Goal: Task Accomplishment & Management: Manage account settings

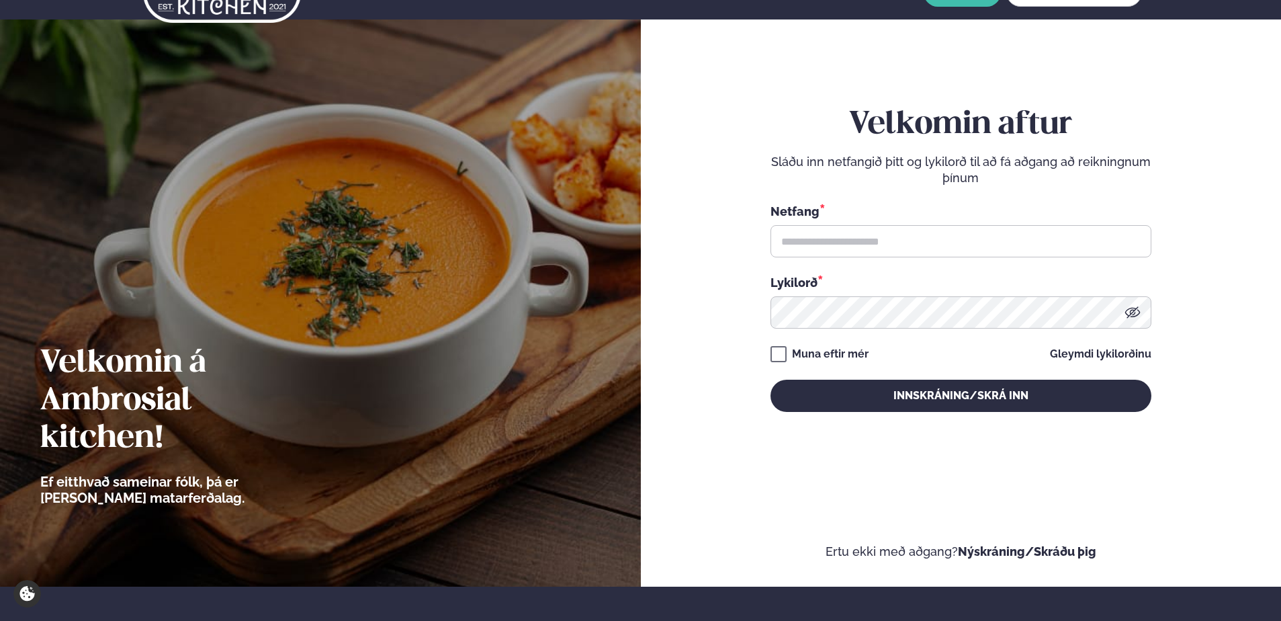
scroll to position [67, 0]
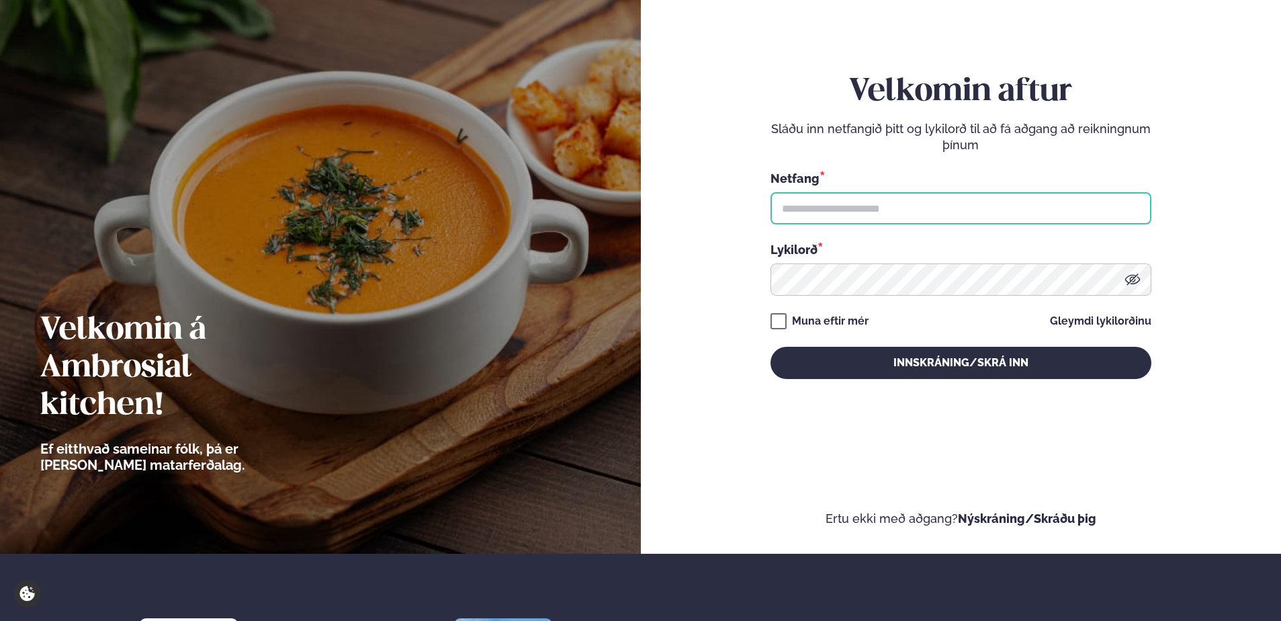
click at [888, 216] on input "text" at bounding box center [961, 208] width 381 height 32
type input "**********"
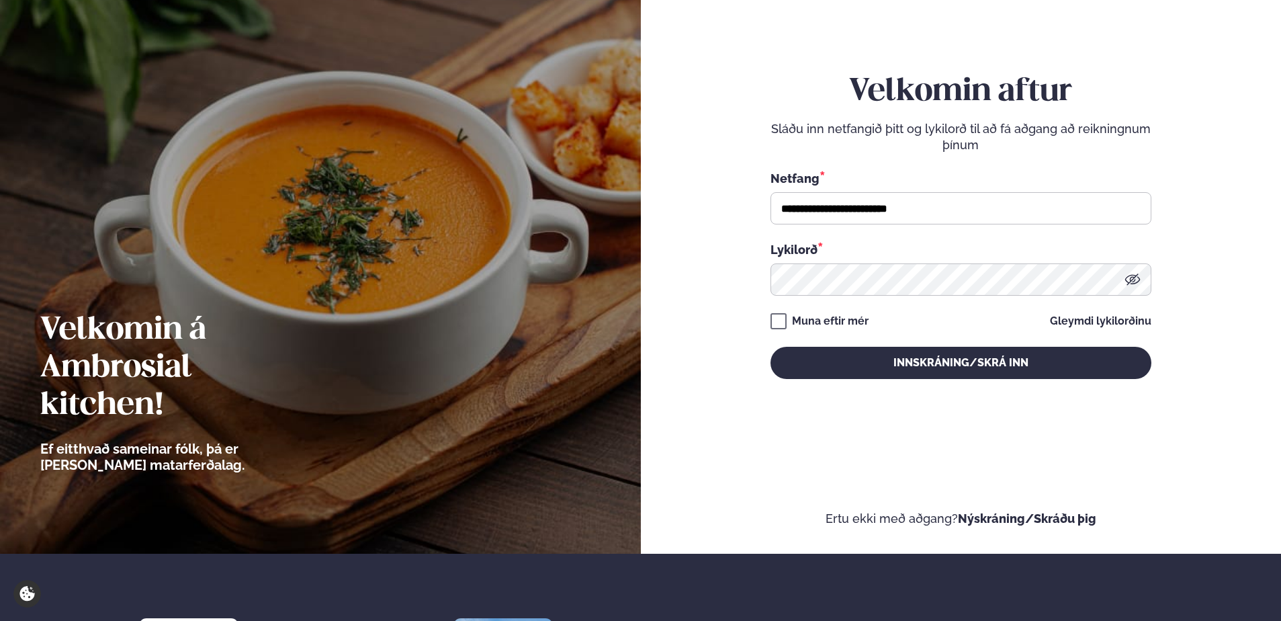
click at [918, 394] on div "**********" at bounding box center [961, 226] width 381 height 548
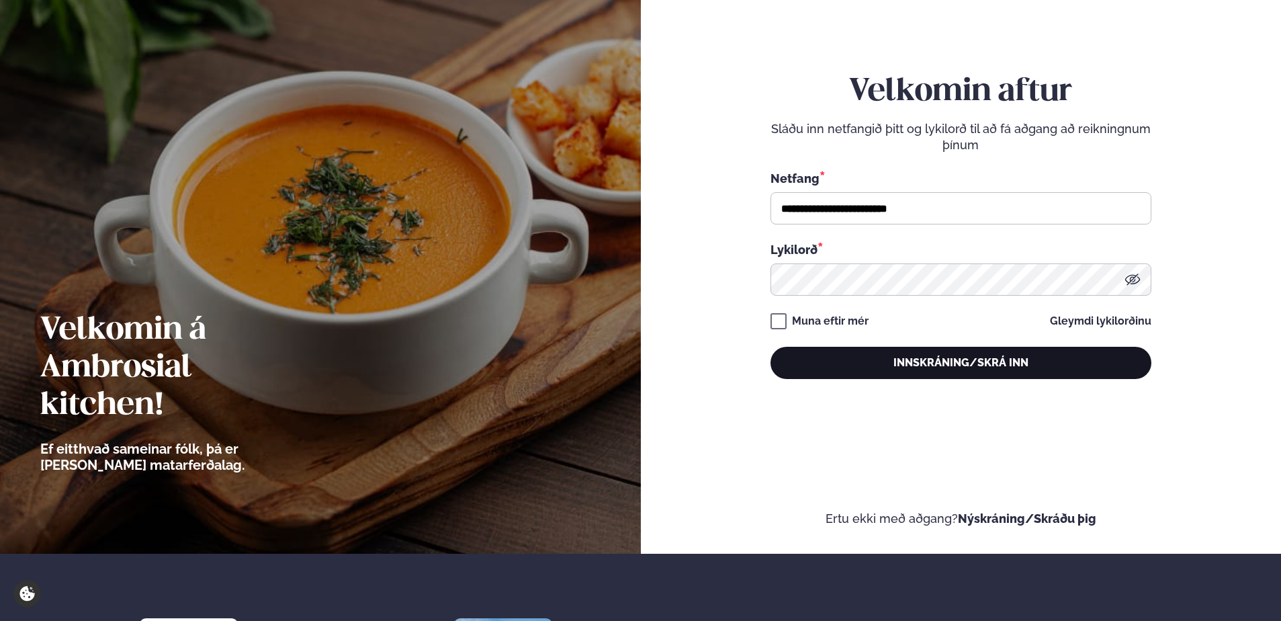
click at [918, 371] on button "Innskráning/Skrá inn" at bounding box center [961, 363] width 381 height 32
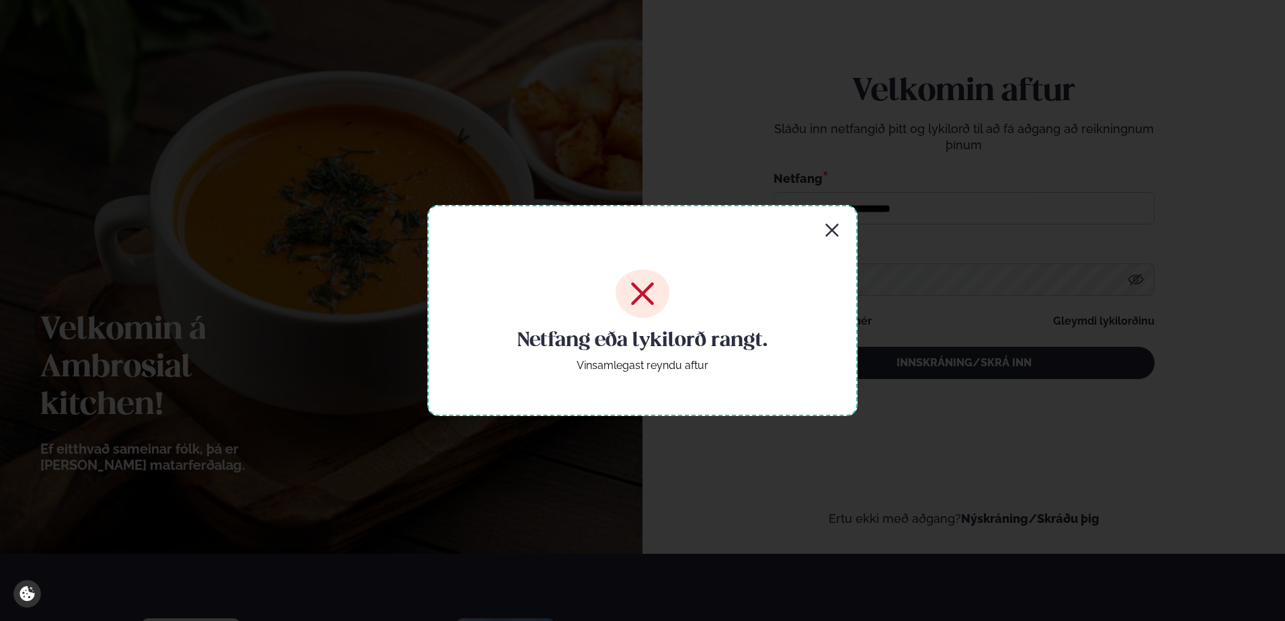
click at [836, 224] on icon "button" at bounding box center [832, 230] width 16 height 16
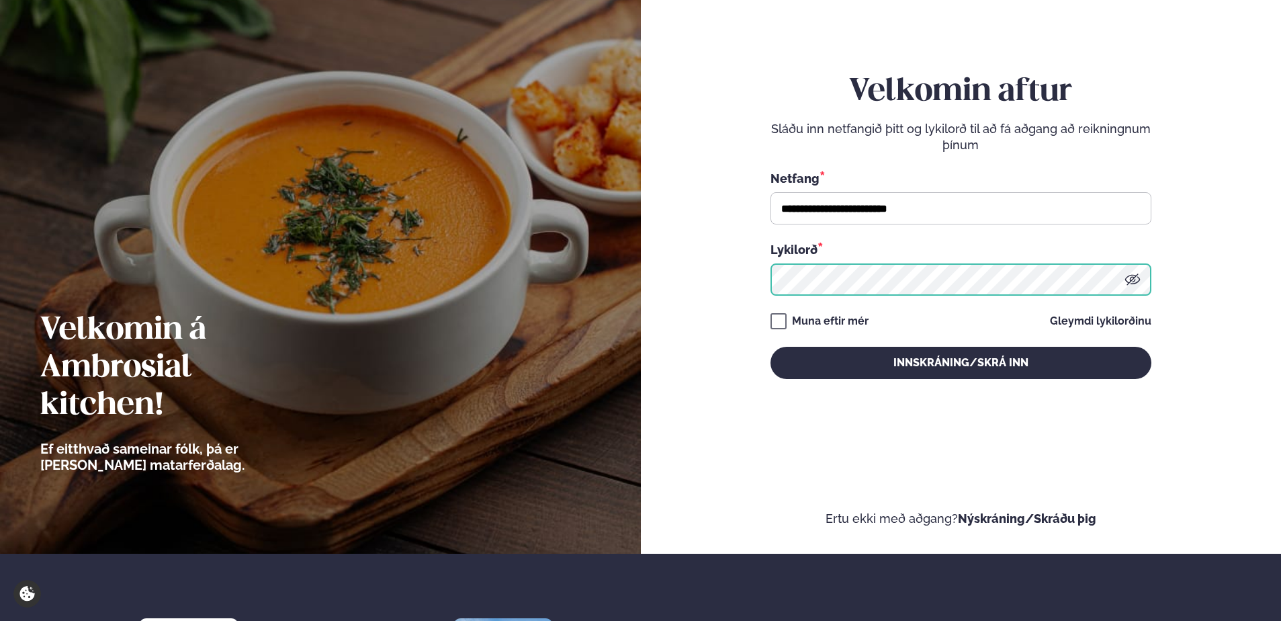
click at [771, 347] on button "Innskráning/Skrá inn" at bounding box center [961, 363] width 381 height 32
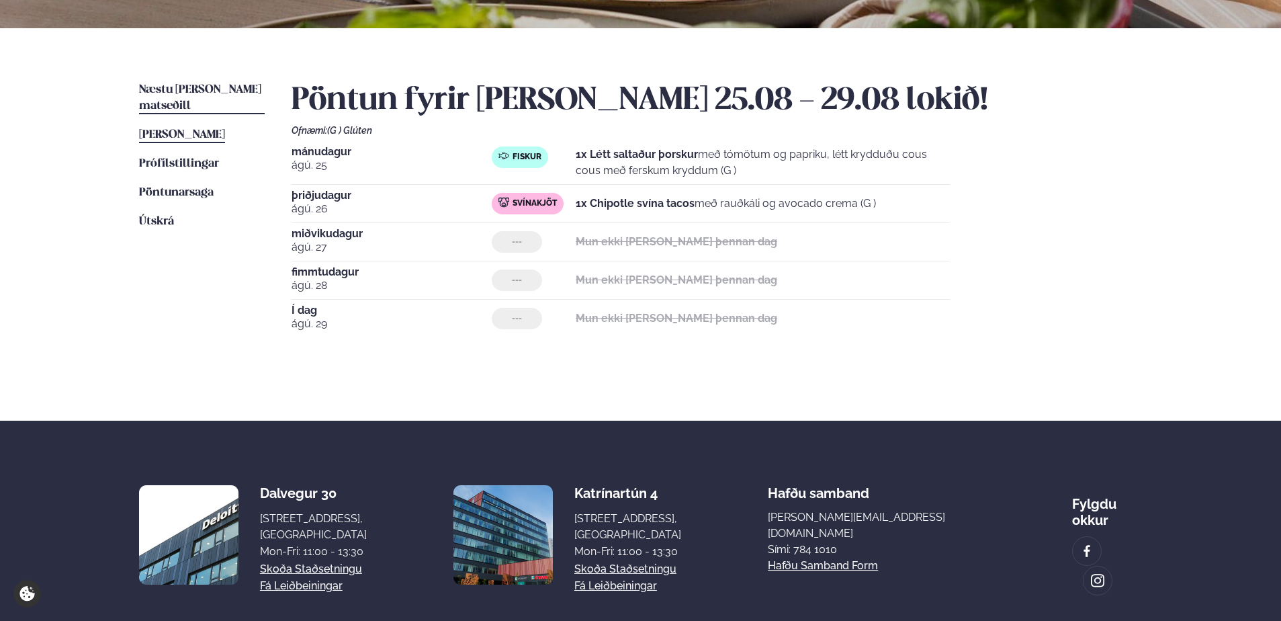
click at [189, 91] on span "Næstu [PERSON_NAME] matseðill" at bounding box center [200, 98] width 122 height 28
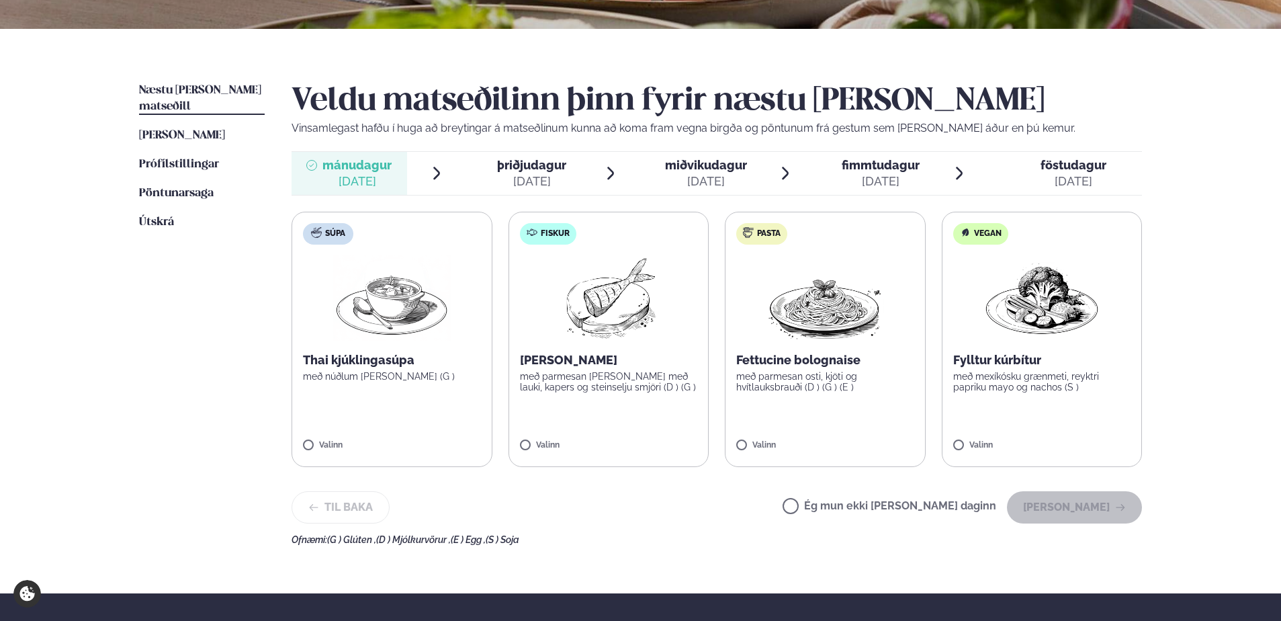
scroll to position [269, 0]
click at [882, 503] on label "Ég mun ekki [PERSON_NAME] daginn" at bounding box center [890, 507] width 214 height 14
click at [1061, 503] on button "[PERSON_NAME]" at bounding box center [1074, 507] width 135 height 32
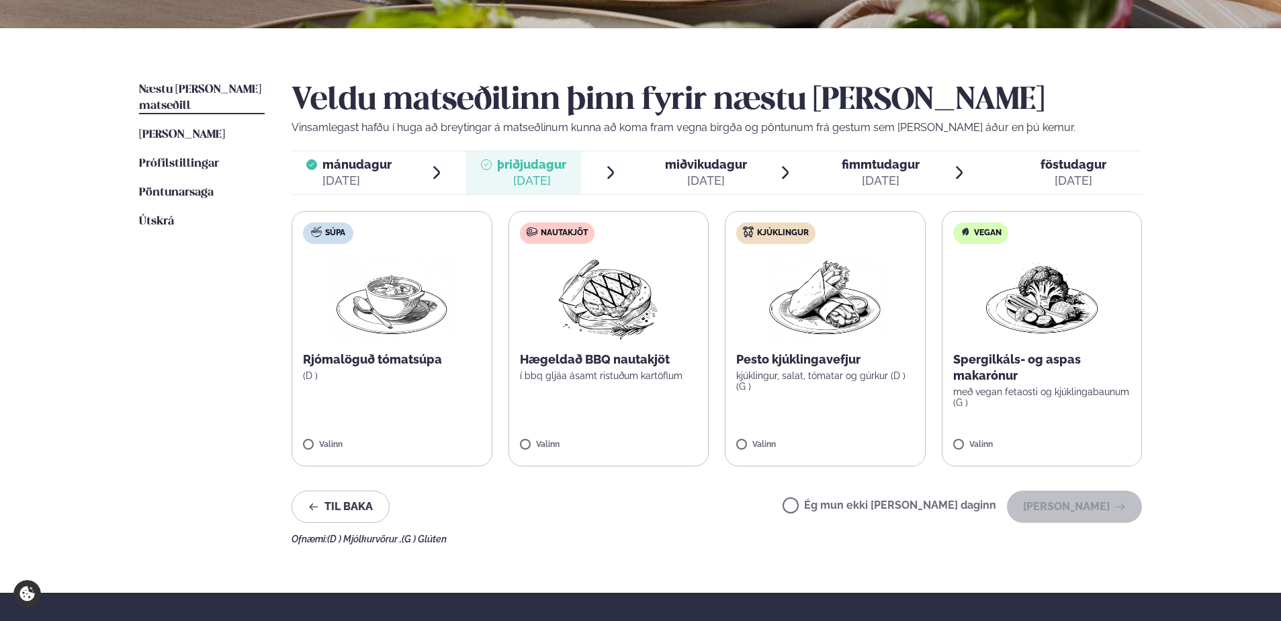
click at [949, 507] on label "Ég mun ekki [PERSON_NAME] daginn" at bounding box center [890, 507] width 214 height 14
click at [1087, 499] on button "[PERSON_NAME]" at bounding box center [1074, 507] width 135 height 32
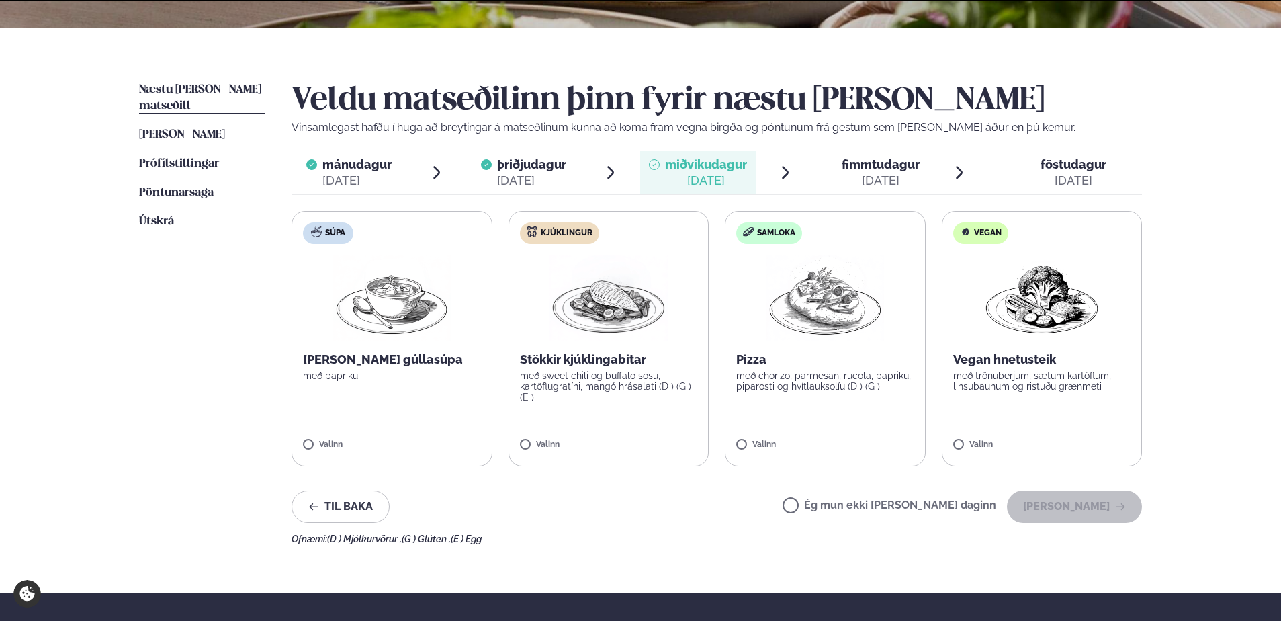
click at [937, 506] on label "Ég mun ekki [PERSON_NAME] daginn" at bounding box center [890, 507] width 214 height 14
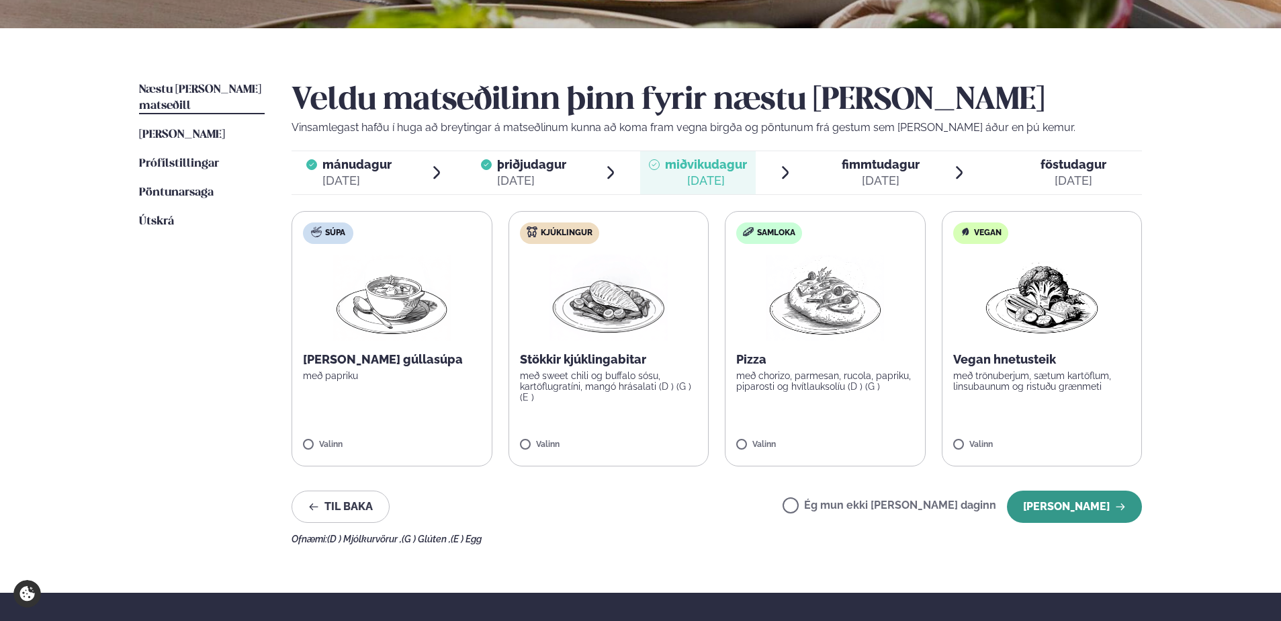
click at [1045, 505] on button "[PERSON_NAME]" at bounding box center [1074, 507] width 135 height 32
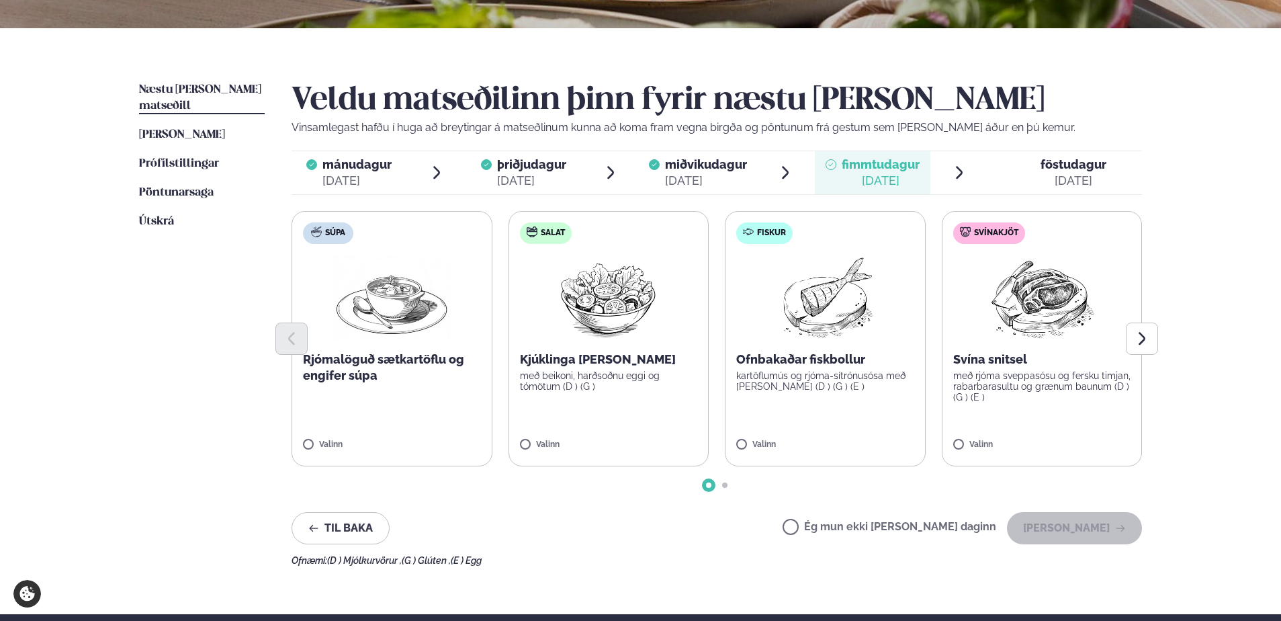
click at [959, 524] on label "Ég mun ekki [PERSON_NAME] daginn" at bounding box center [890, 528] width 214 height 14
click at [1099, 516] on button "[PERSON_NAME]" at bounding box center [1074, 528] width 135 height 32
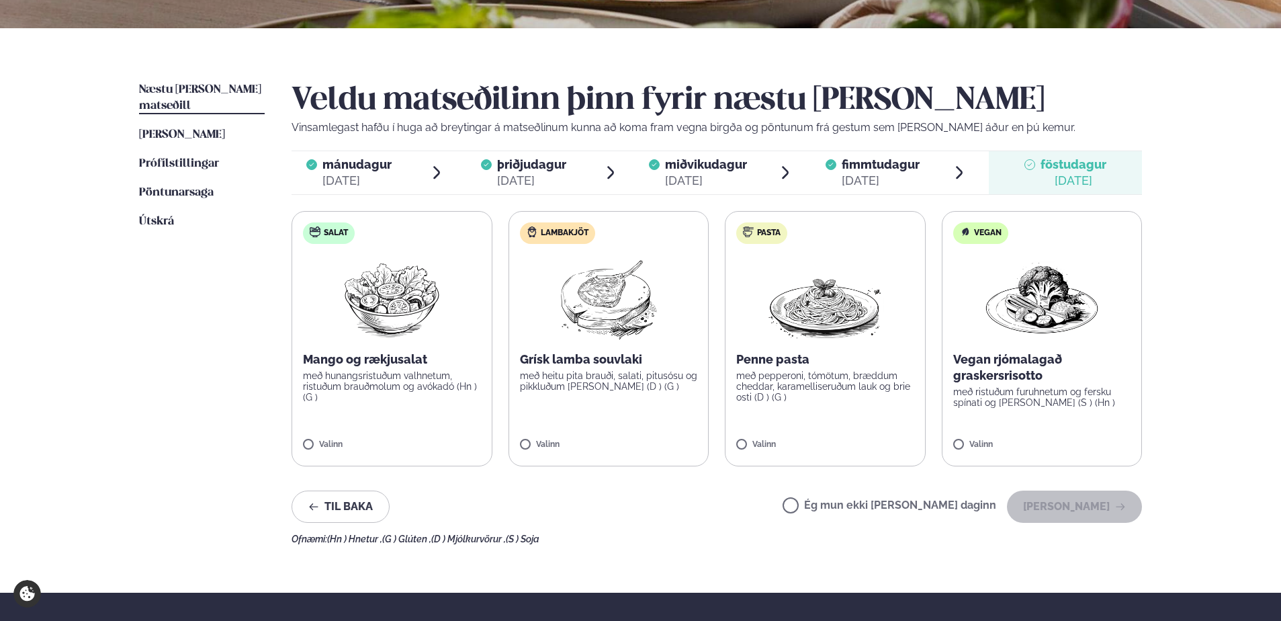
click at [392, 404] on label "Salat Mango og rækjusalat með hunangsristuðum valhnetum, ristuðum brauðmolum og…" at bounding box center [392, 338] width 201 height 255
click at [1099, 501] on button "[PERSON_NAME]" at bounding box center [1074, 507] width 135 height 32
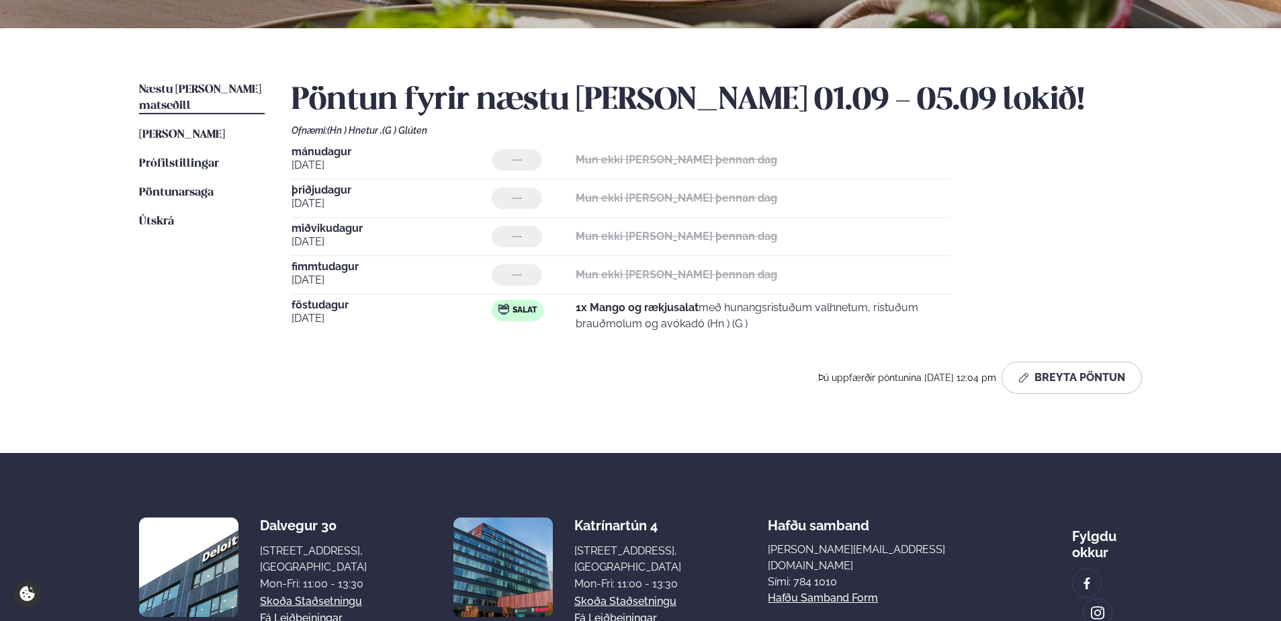
scroll to position [0, 0]
